Goal: Task Accomplishment & Management: Manage account settings

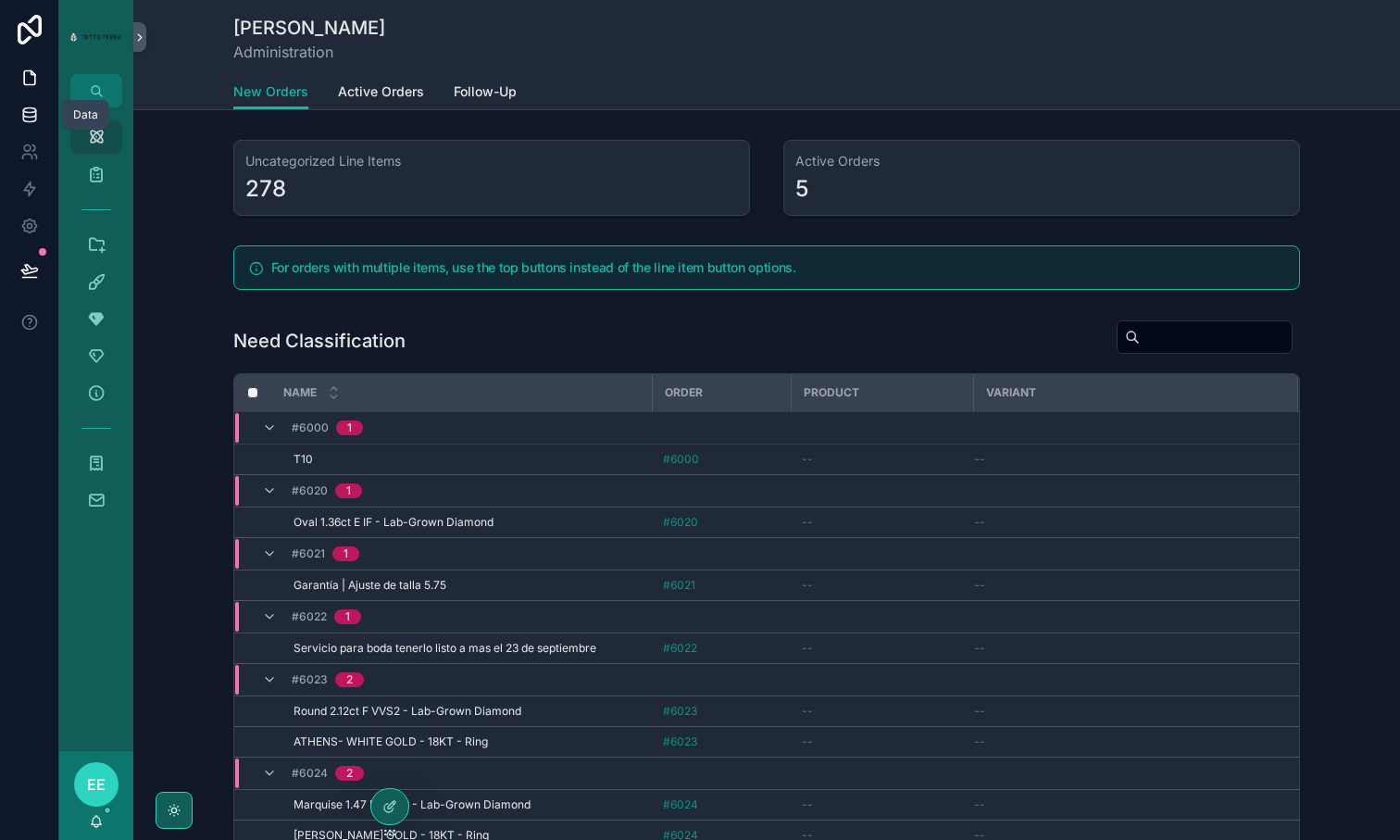
click at [27, 120] on icon at bounding box center [30, 115] width 19 height 19
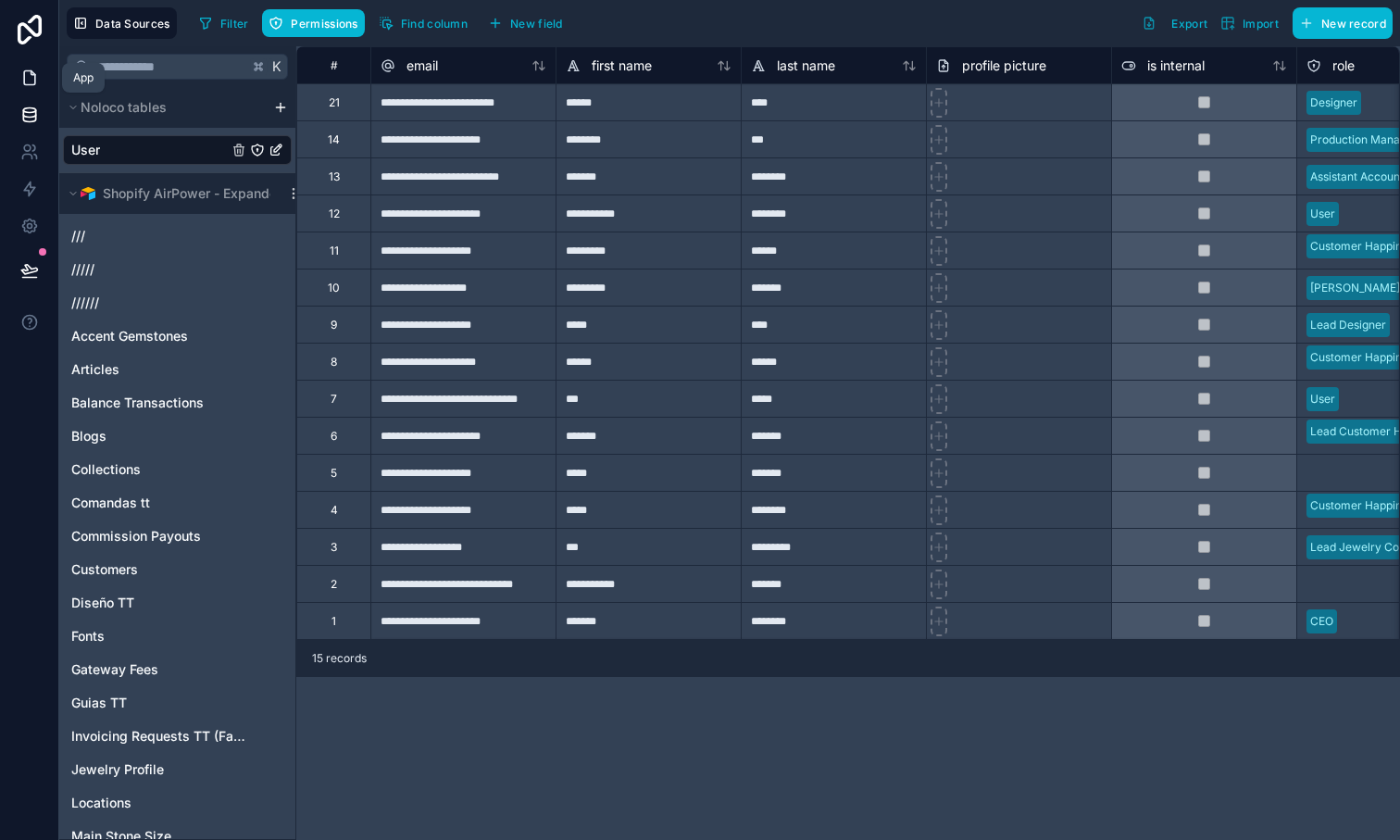
click at [31, 88] on link at bounding box center [29, 78] width 58 height 37
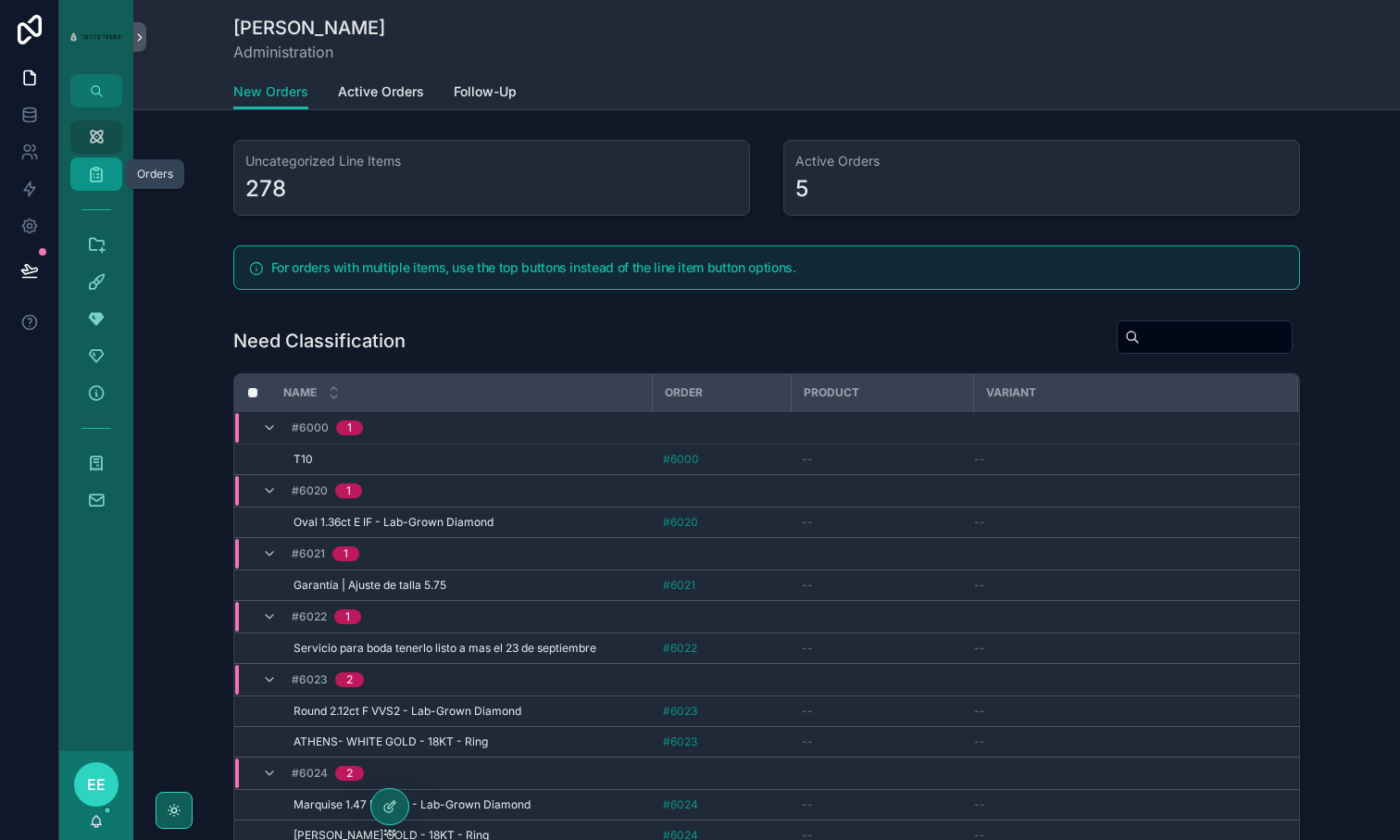
click at [99, 174] on icon "scrollable content" at bounding box center [96, 174] width 19 height 19
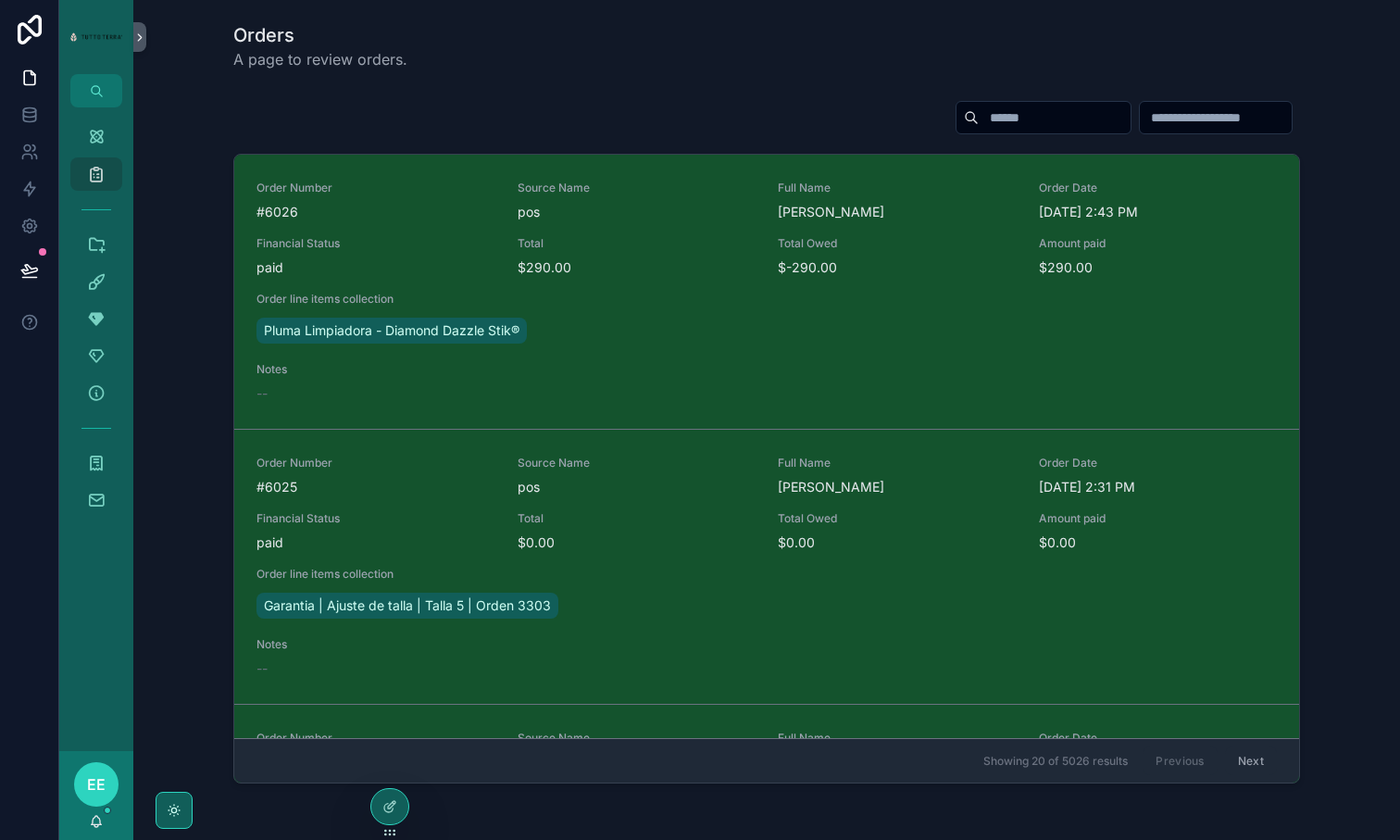
click at [1002, 121] on input "scrollable content" at bounding box center [1054, 118] width 152 height 26
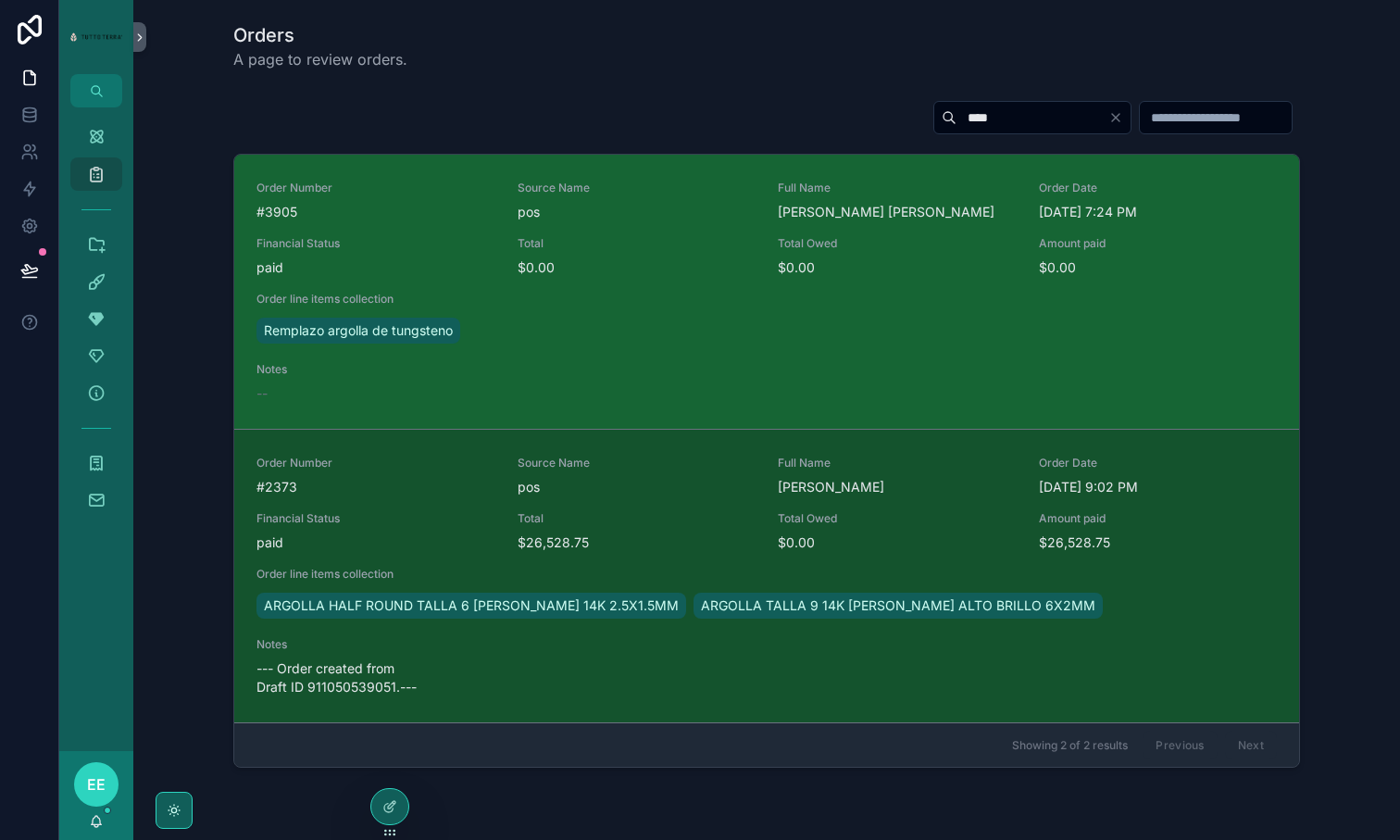
type input "****"
click at [468, 269] on span "paid" at bounding box center [376, 268] width 239 height 19
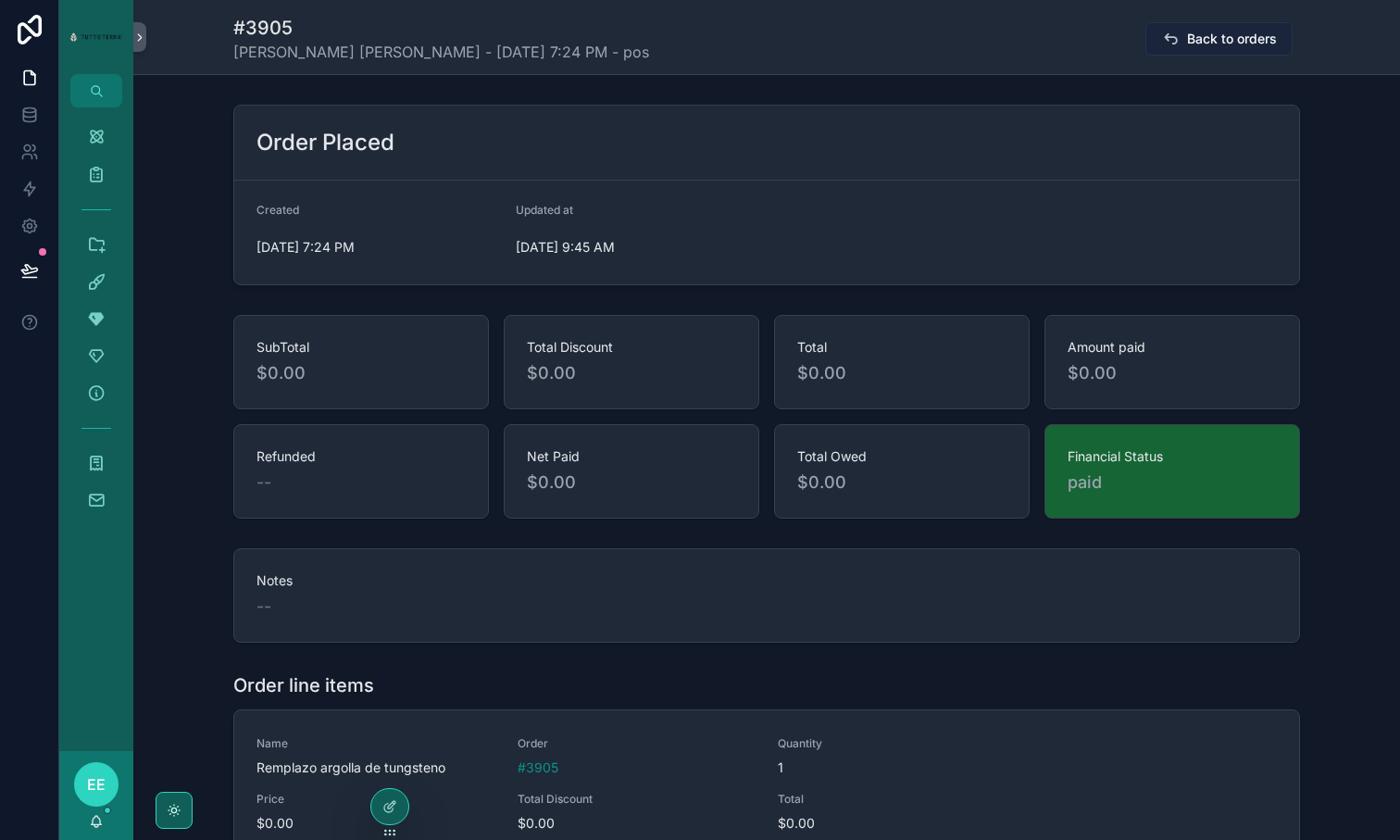
click at [1190, 44] on span "Back to orders" at bounding box center [1232, 39] width 90 height 19
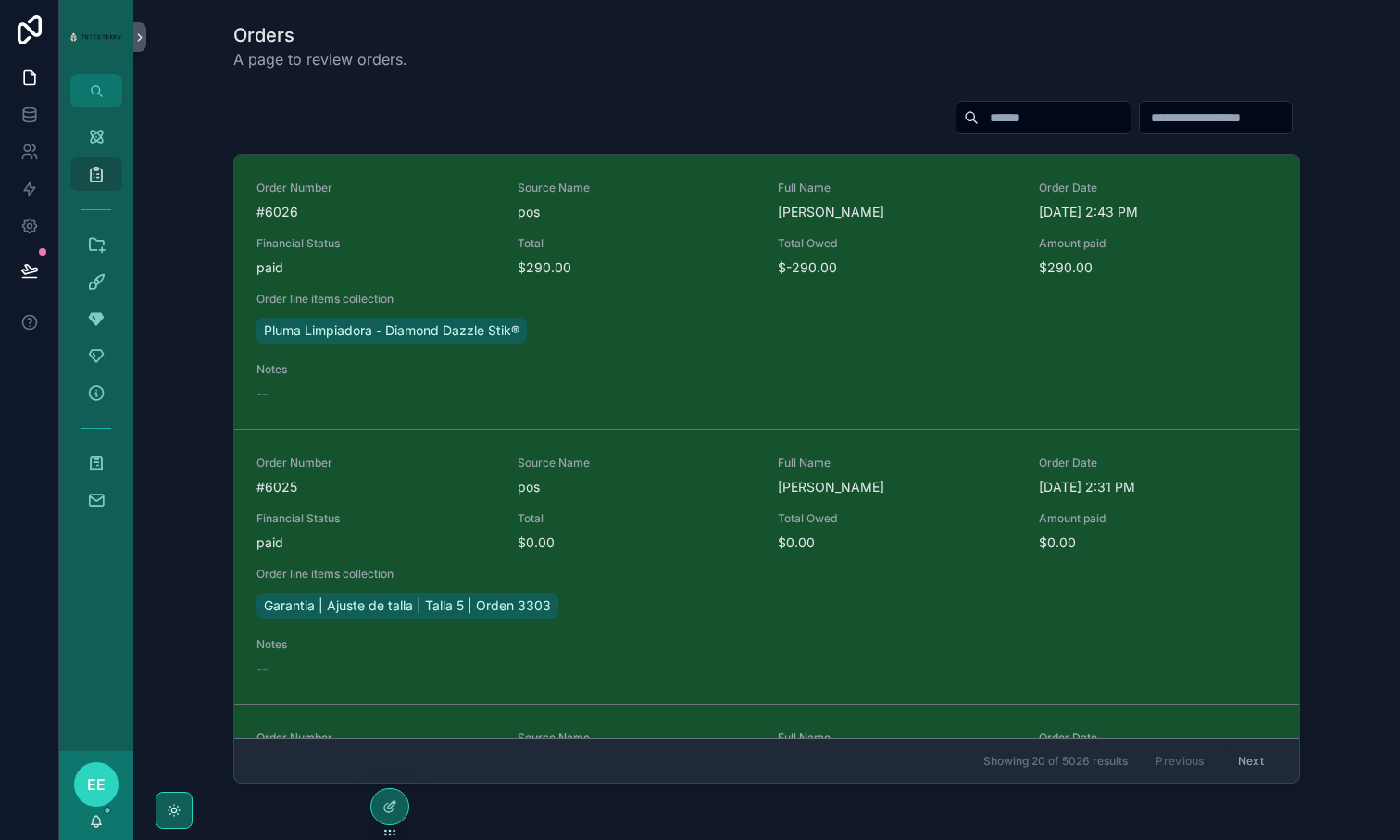
click at [1043, 112] on input "scrollable content" at bounding box center [1054, 118] width 152 height 26
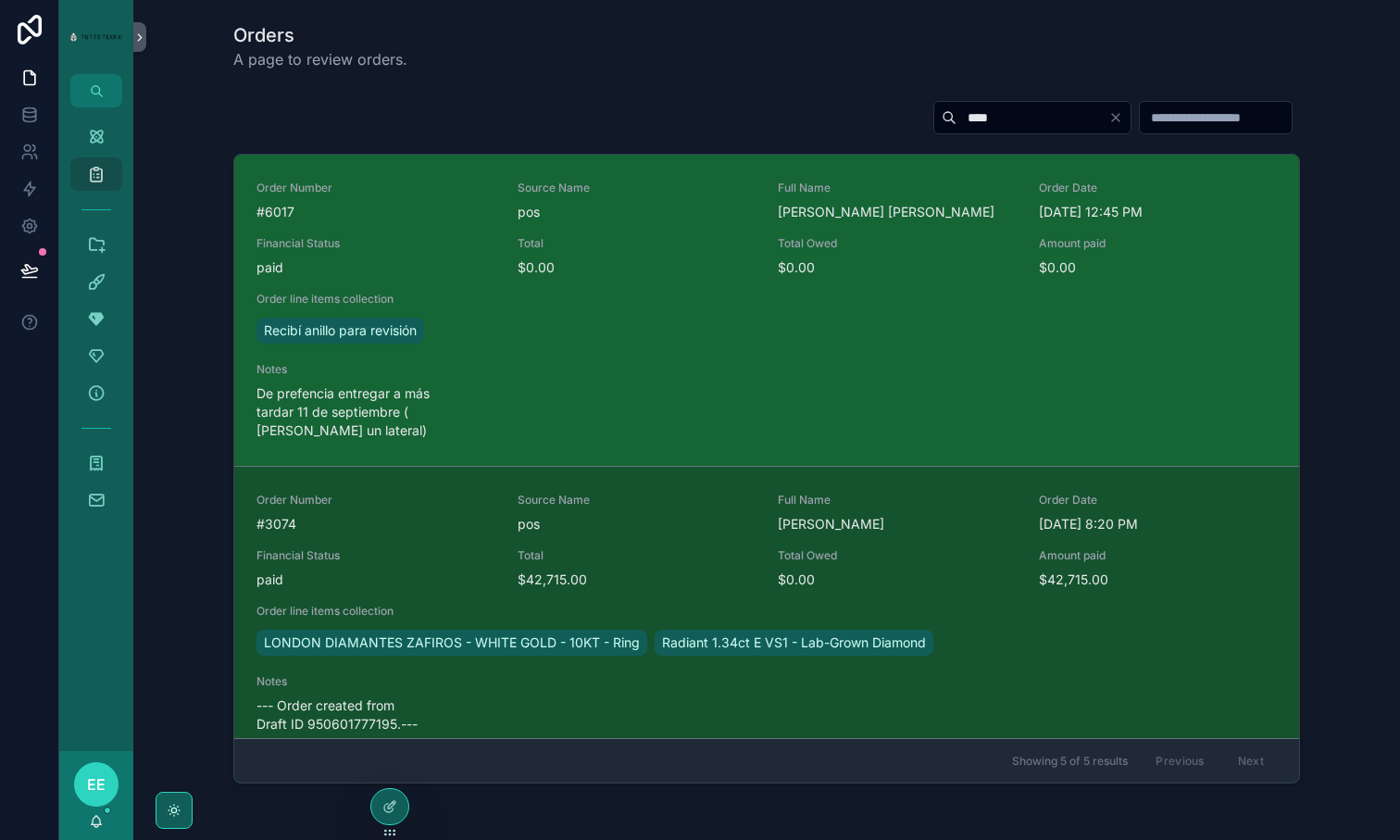
type input "****"
click at [759, 284] on div "Order Number #6017 Source Name pos Full Name [PERSON_NAME] [PERSON_NAME] Order …" at bounding box center [767, 310] width 1021 height 259
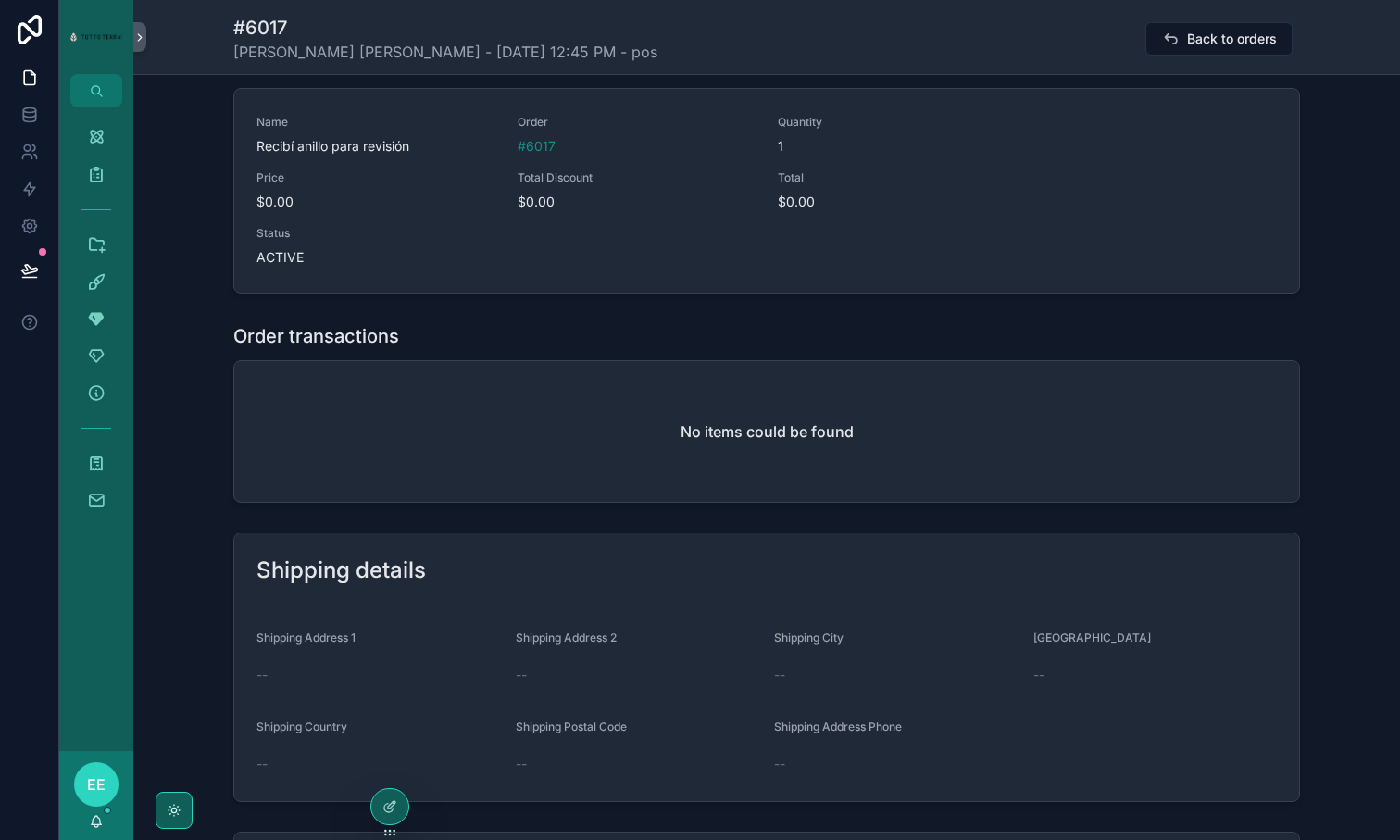
scroll to position [1024, 0]
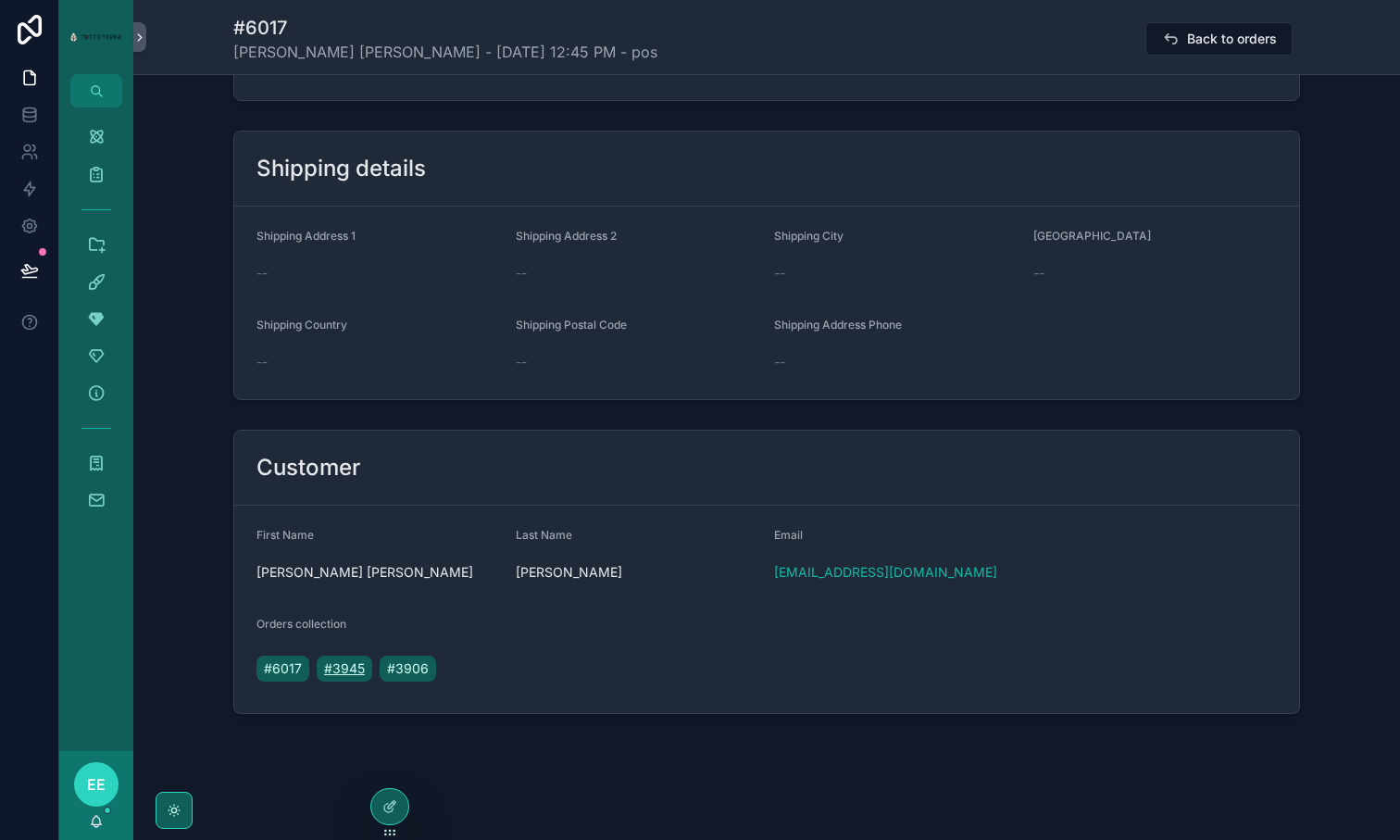
click at [357, 668] on span "#3945" at bounding box center [345, 669] width 41 height 19
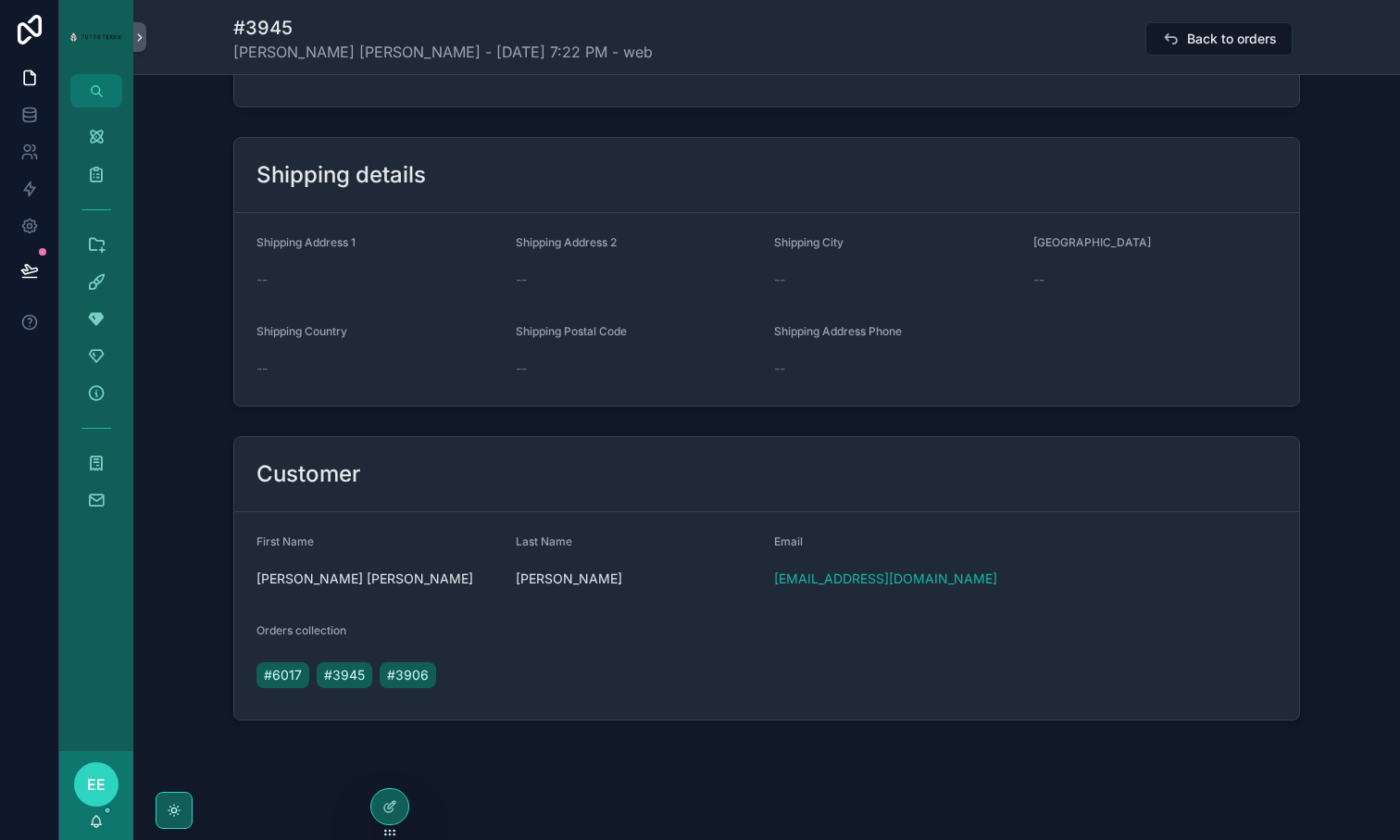
scroll to position [1079, 0]
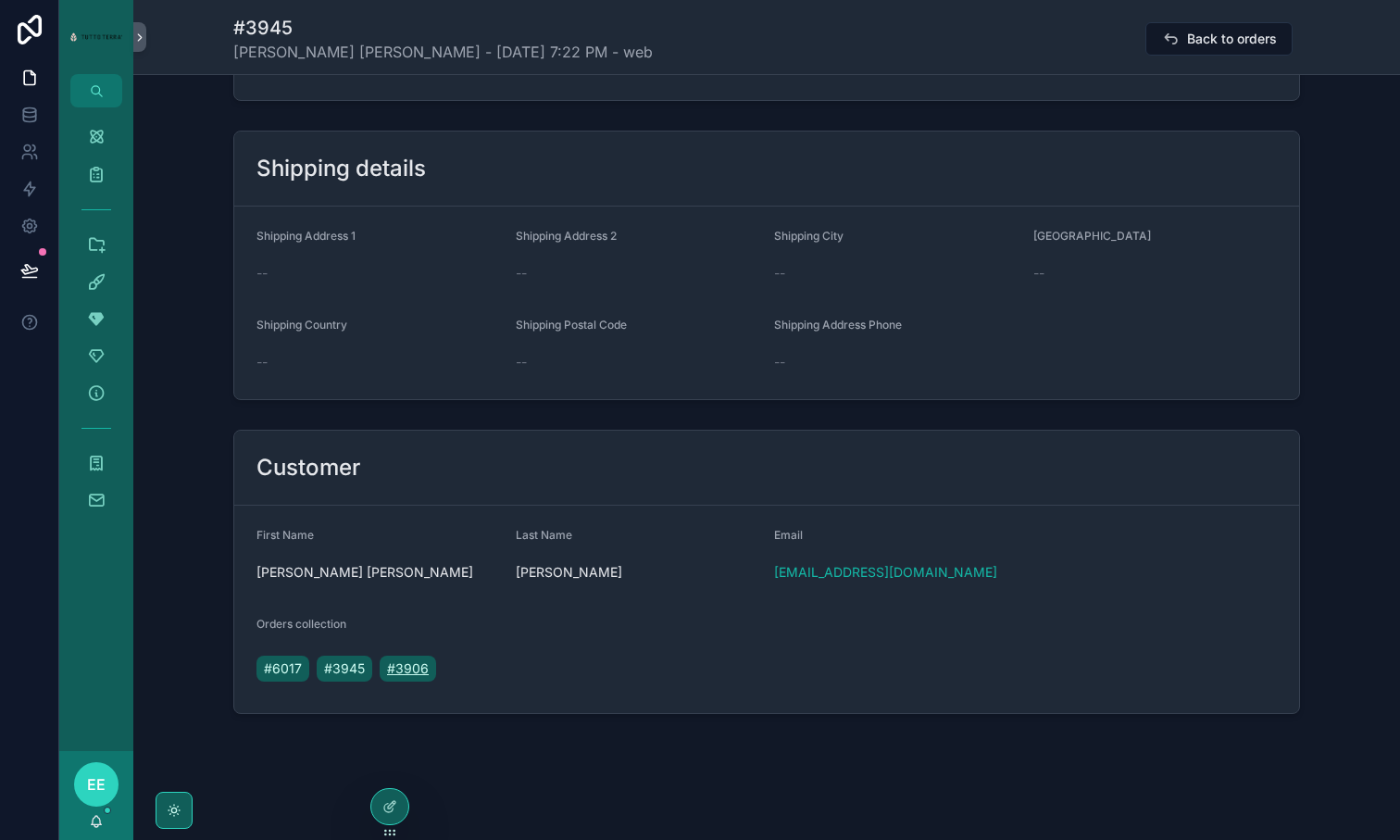
click at [398, 670] on span "#3906" at bounding box center [407, 669] width 42 height 19
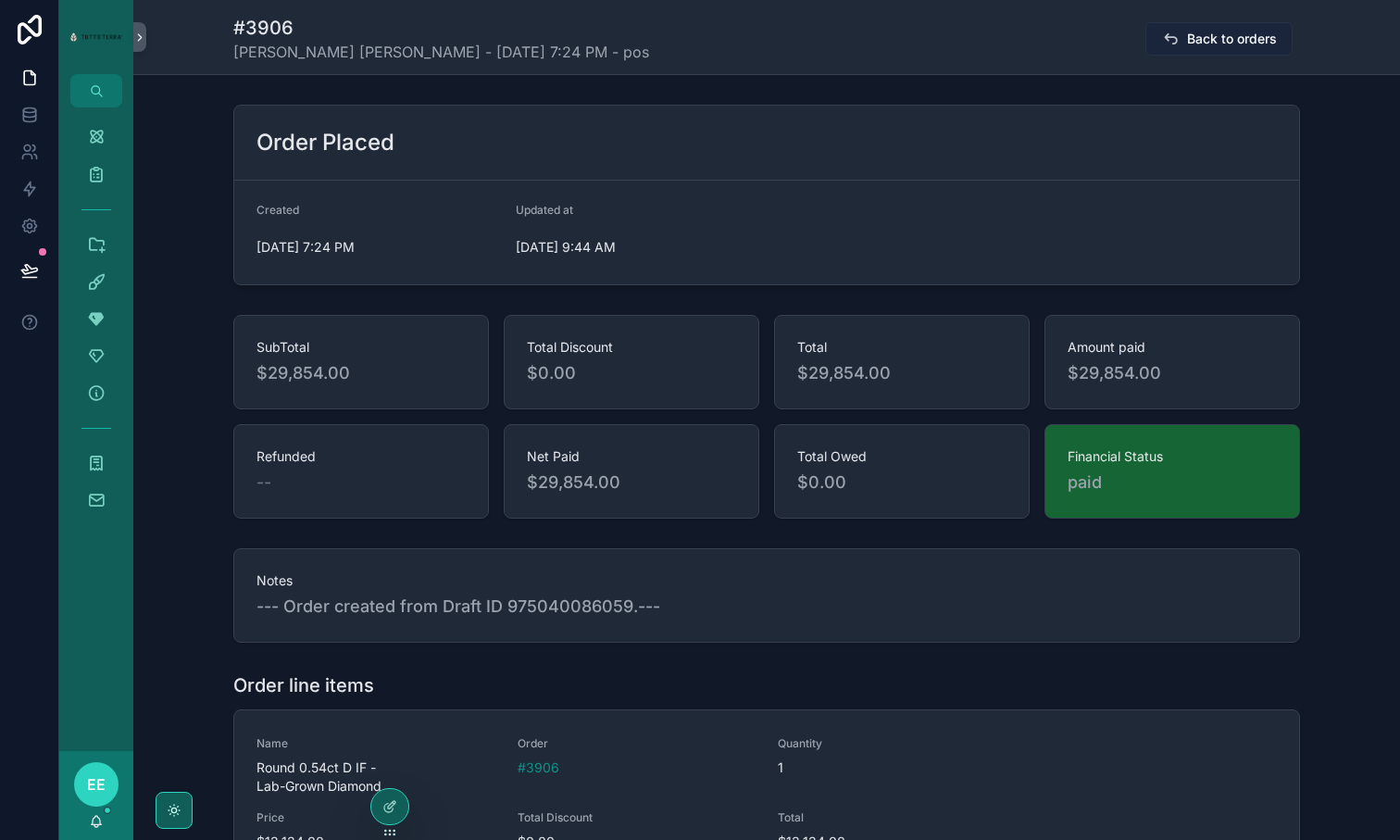
click at [1194, 45] on span "Back to orders" at bounding box center [1232, 39] width 90 height 19
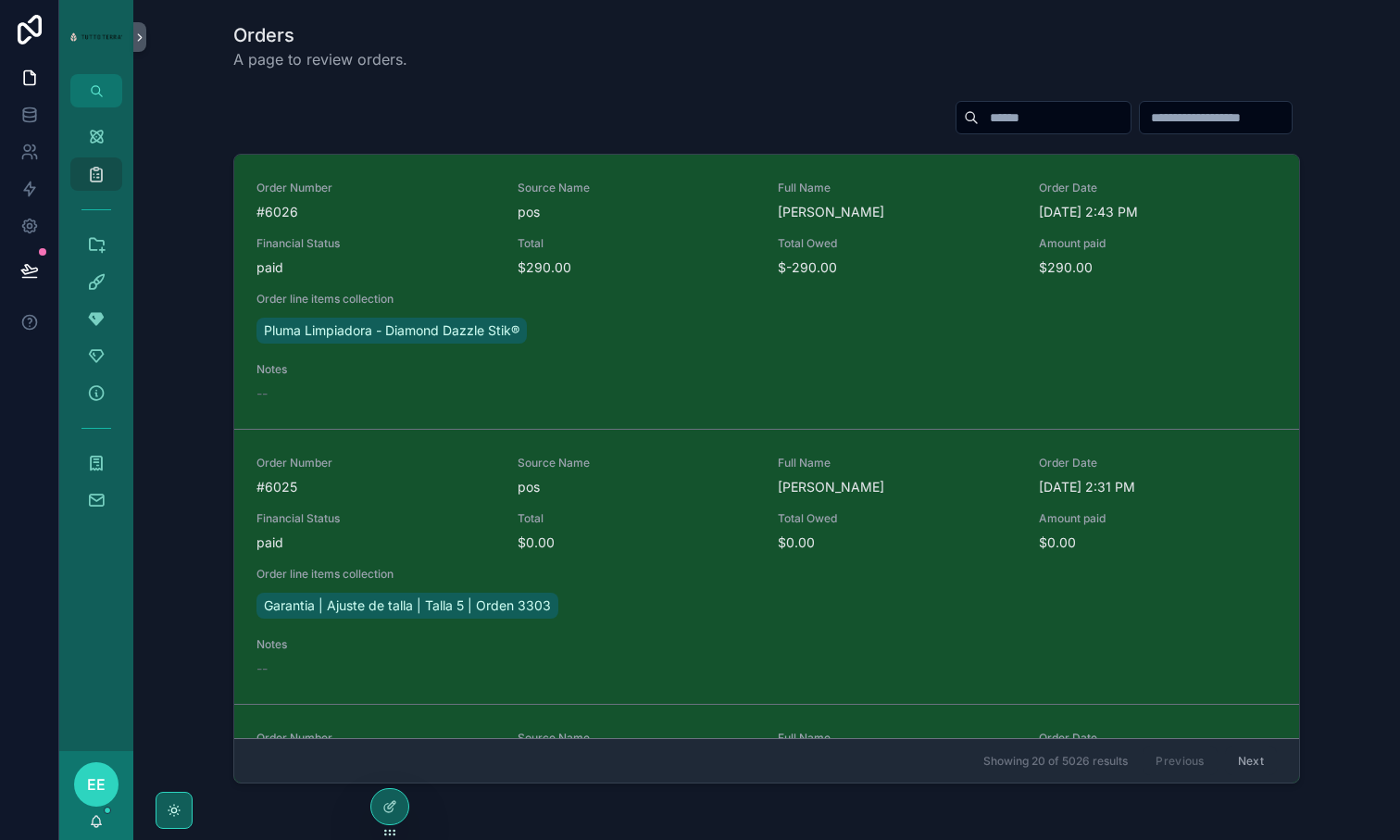
click at [1003, 120] on input "scrollable content" at bounding box center [1054, 118] width 152 height 26
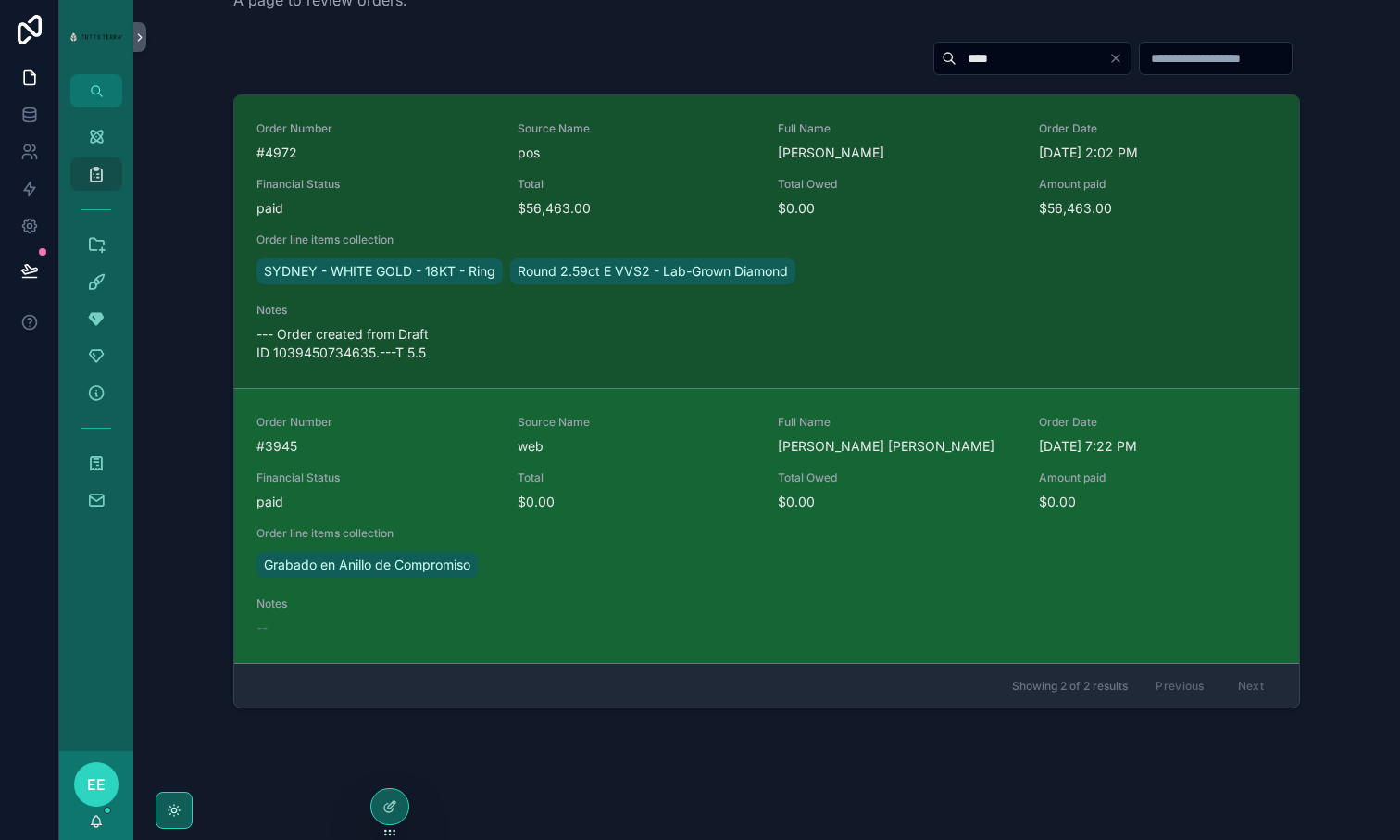
scroll to position [83, 0]
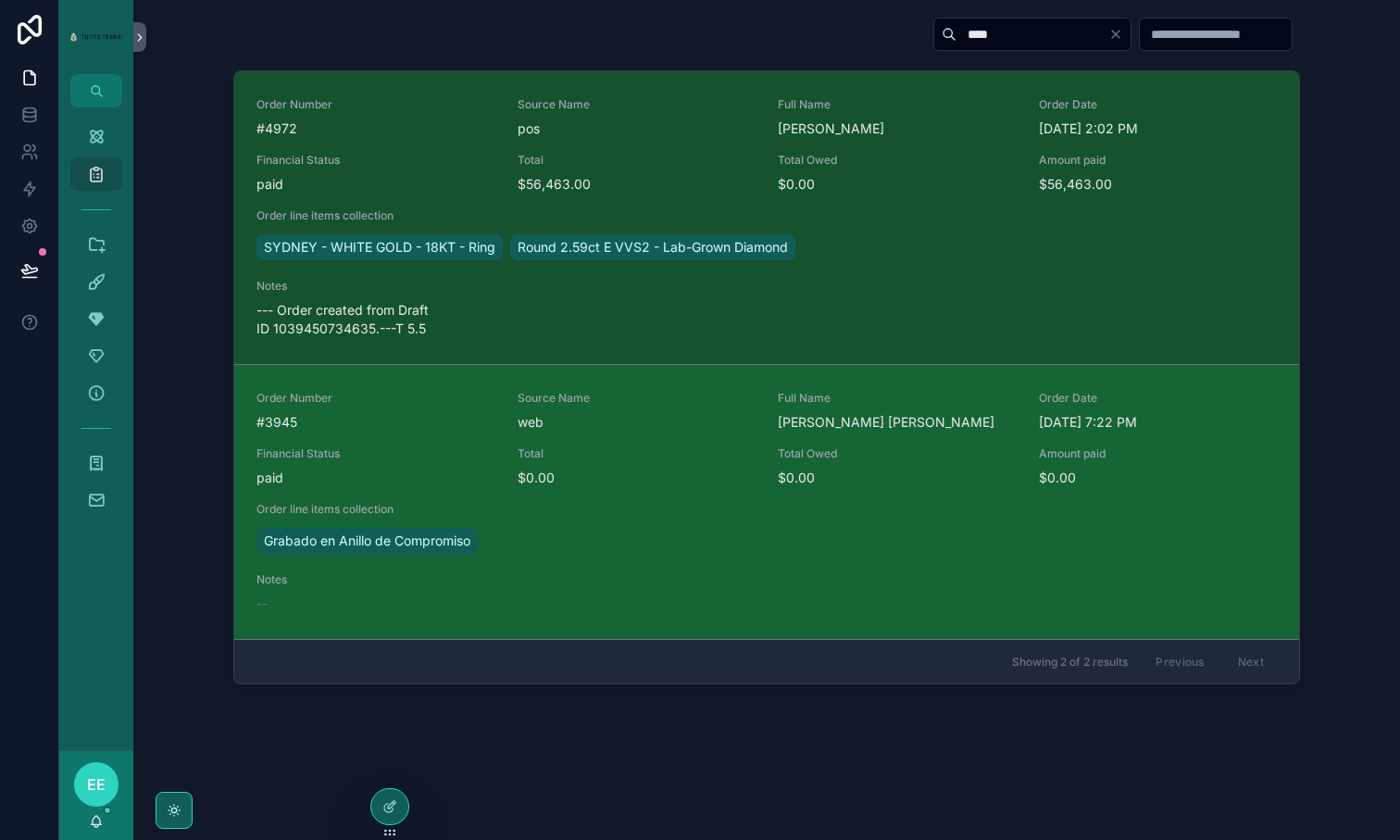
type input "****"
click at [463, 423] on span "#3945" at bounding box center [376, 422] width 239 height 19
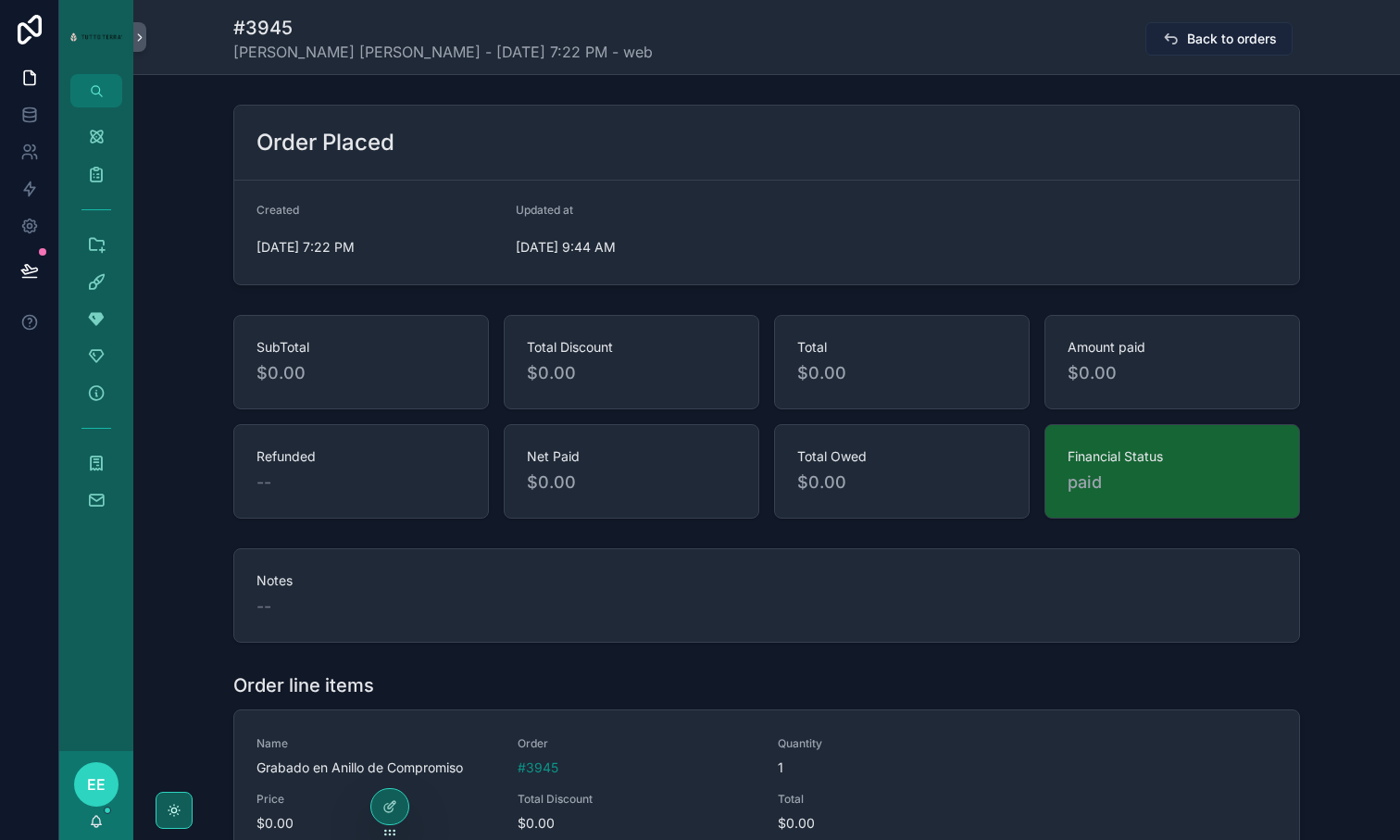
click at [1213, 37] on span "Back to orders" at bounding box center [1232, 39] width 90 height 19
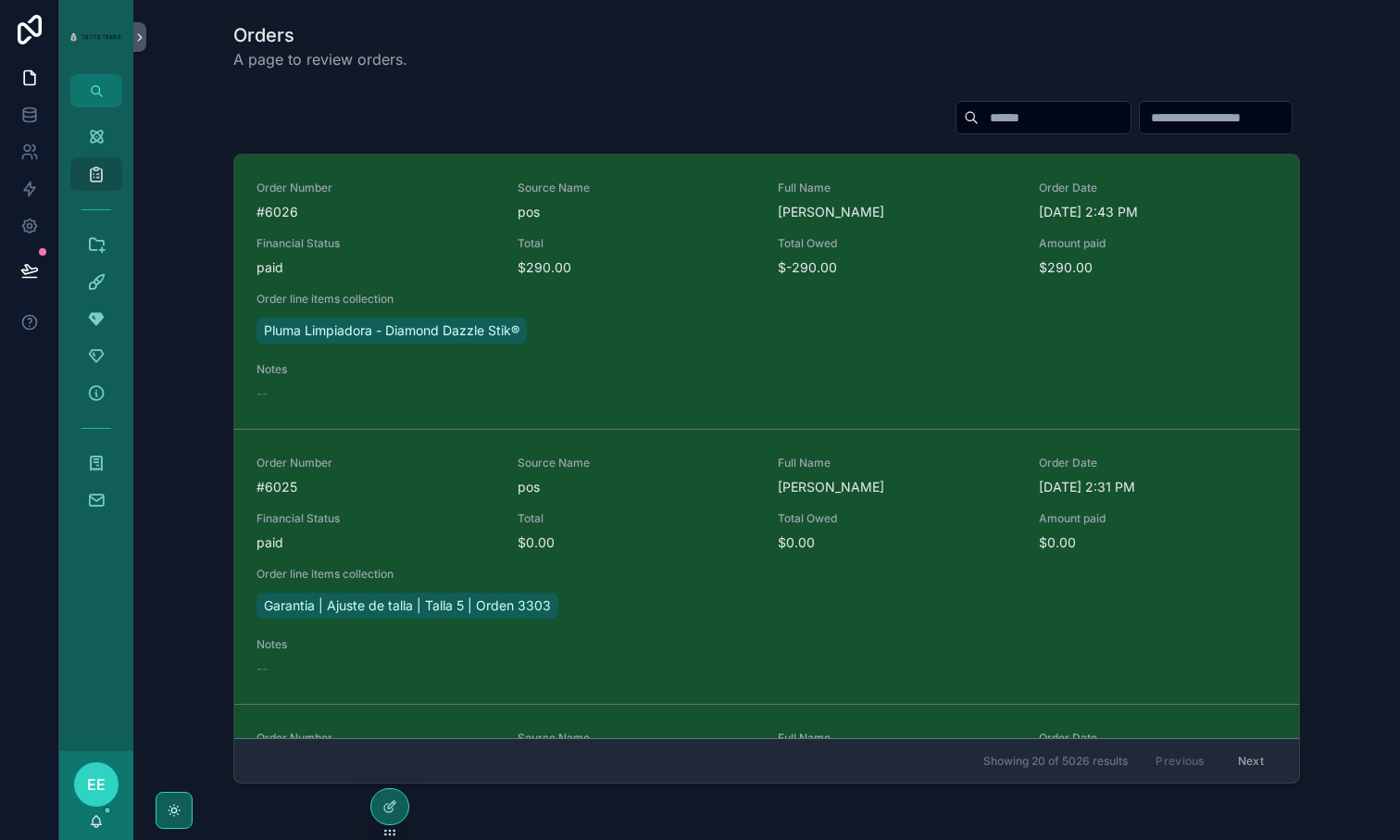
click at [1054, 116] on input "scrollable content" at bounding box center [1054, 118] width 152 height 26
type input "****"
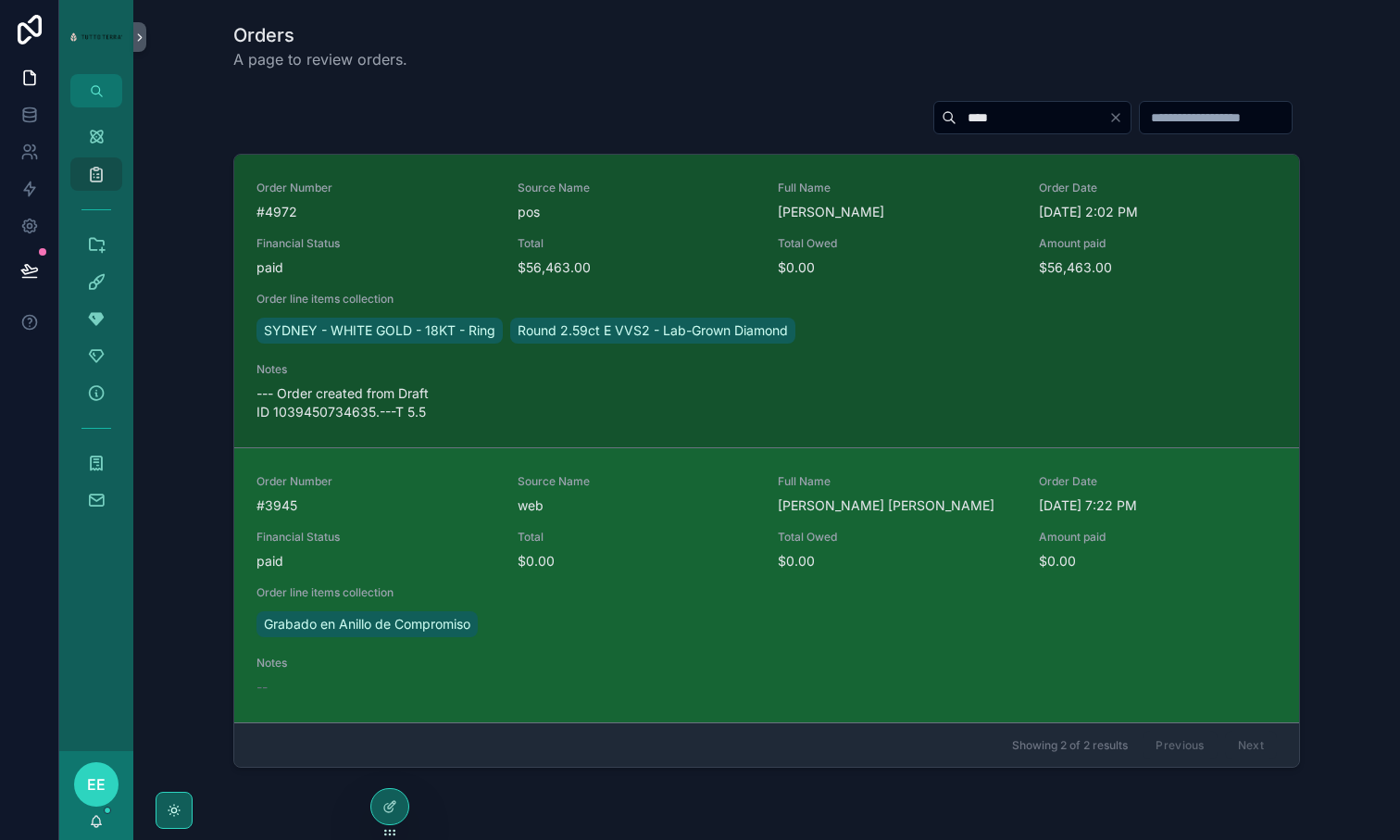
click at [674, 557] on span "$0.00" at bounding box center [637, 561] width 239 height 19
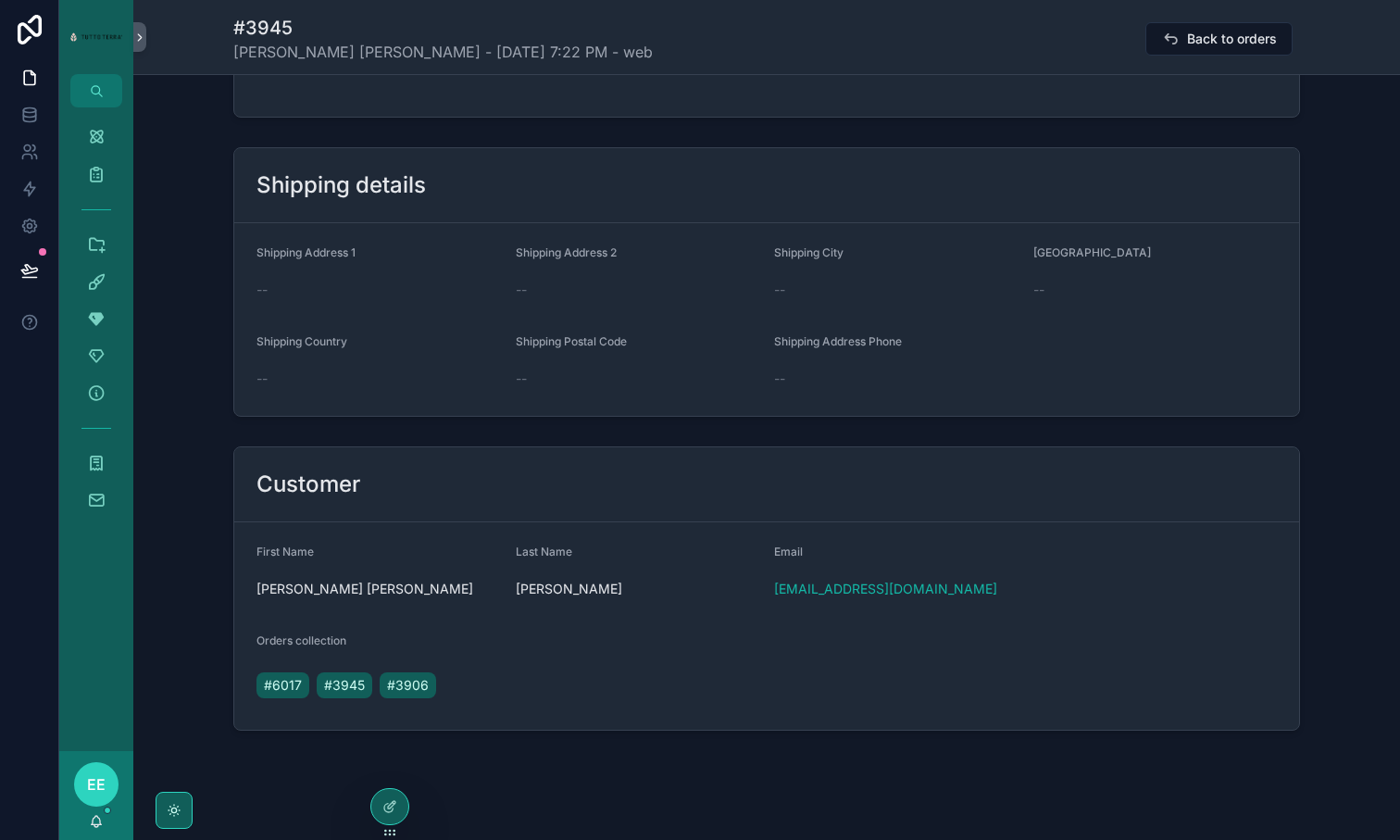
scroll to position [1079, 0]
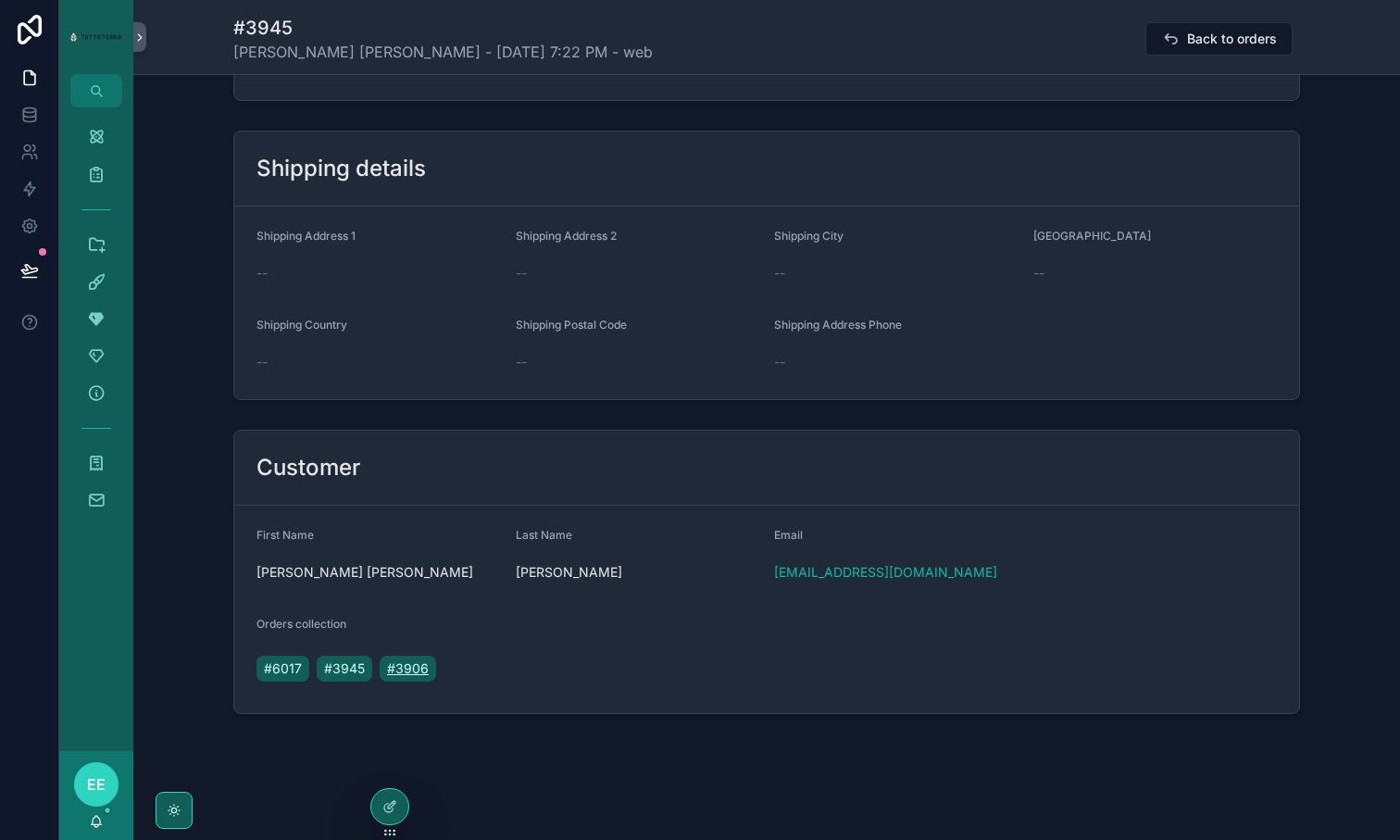
click at [411, 669] on span "#3906" at bounding box center [407, 669] width 42 height 19
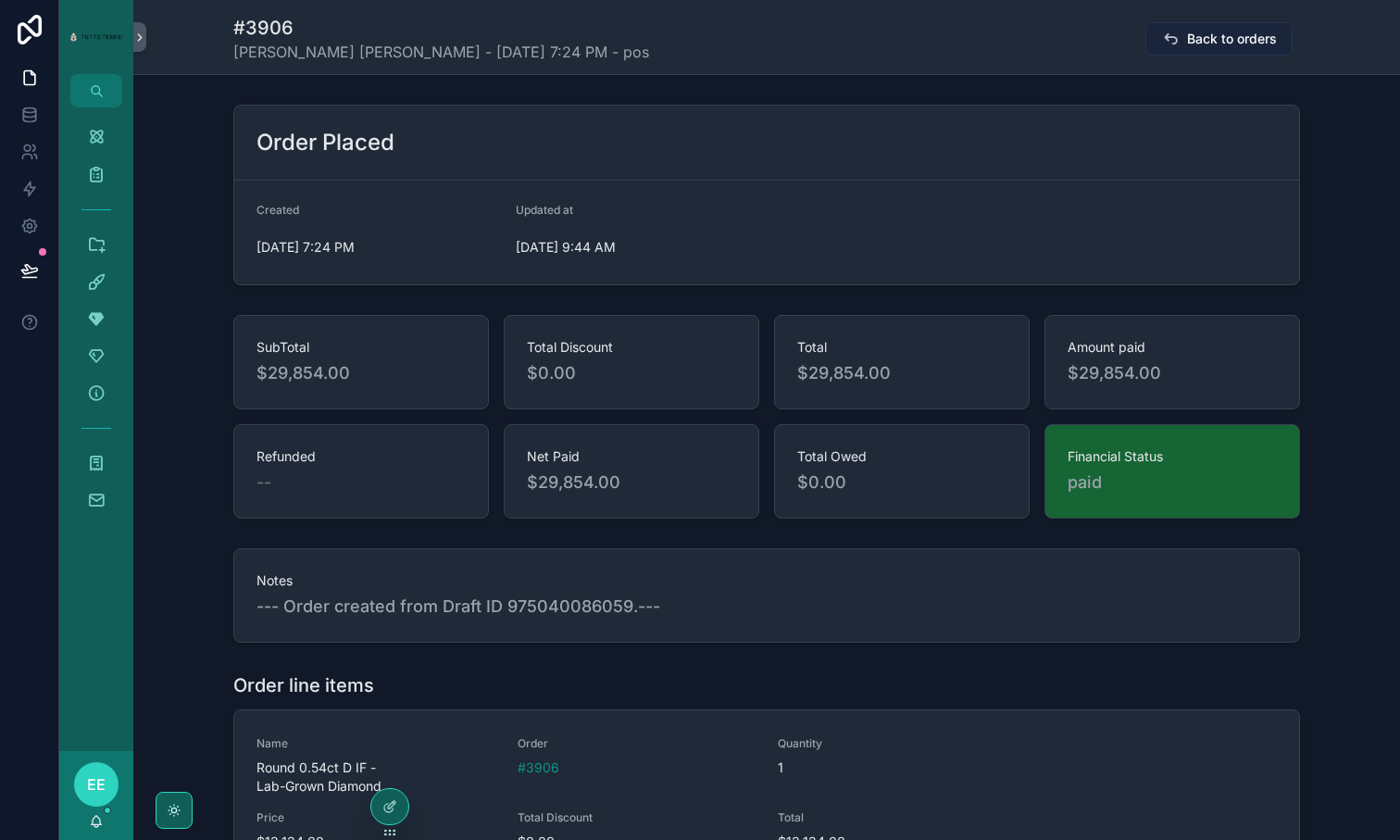
click at [1185, 44] on button "Back to orders" at bounding box center [1218, 39] width 147 height 34
